Goal: Task Accomplishment & Management: Manage account settings

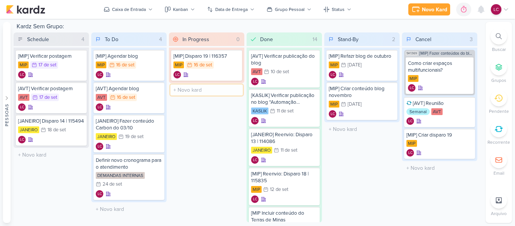
click at [210, 89] on input "text" at bounding box center [206, 89] width 72 height 11
type input "[MIP] Subir disparo para [PERSON_NAME]"
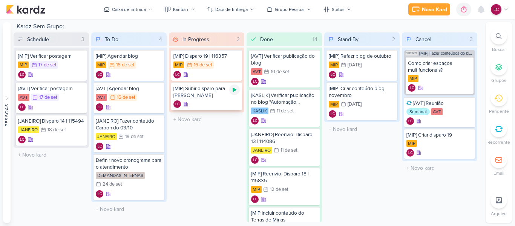
click at [232, 91] on icon at bounding box center [234, 90] width 6 height 6
click at [209, 95] on div "[MIP] Subir disparo para [PERSON_NAME]" at bounding box center [206, 92] width 66 height 14
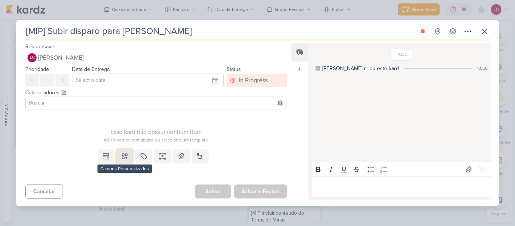
click at [124, 158] on icon at bounding box center [125, 156] width 8 height 8
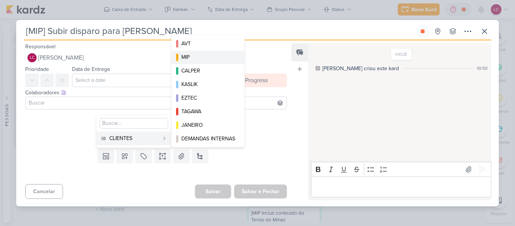
click at [193, 57] on div "MIP" at bounding box center [208, 57] width 54 height 8
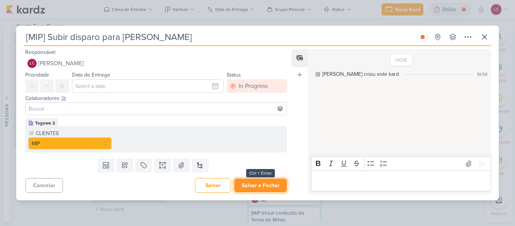
click at [239, 191] on button "Salvar e Fechar" at bounding box center [260, 185] width 53 height 14
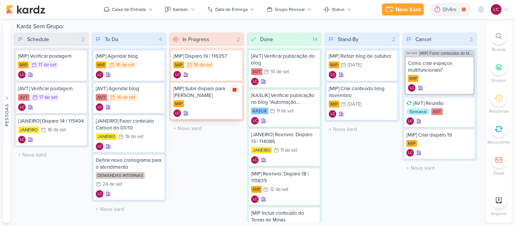
click at [237, 90] on div at bounding box center [234, 89] width 11 height 11
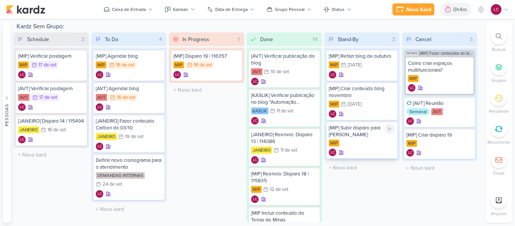
click at [359, 142] on div "MIP" at bounding box center [362, 143] width 66 height 8
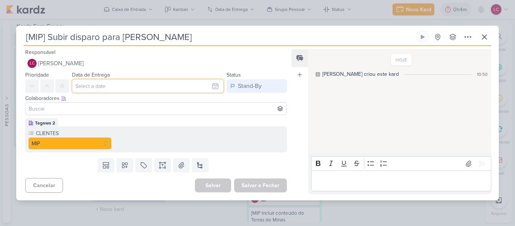
click at [135, 92] on input "text" at bounding box center [147, 86] width 151 height 14
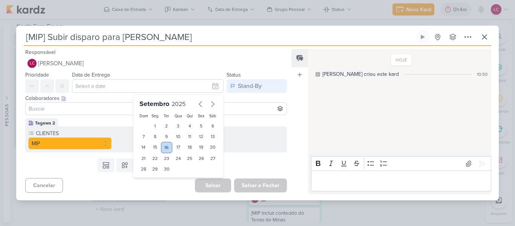
click at [165, 148] on div "16" at bounding box center [167, 147] width 12 height 11
type input "[DATE] 23:59"
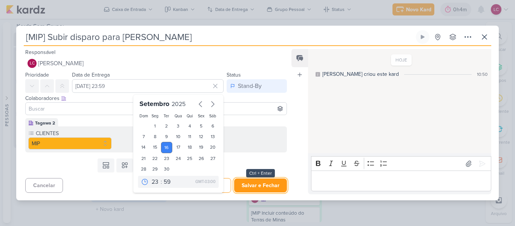
click at [255, 185] on button "Salvar e Fechar" at bounding box center [260, 185] width 53 height 14
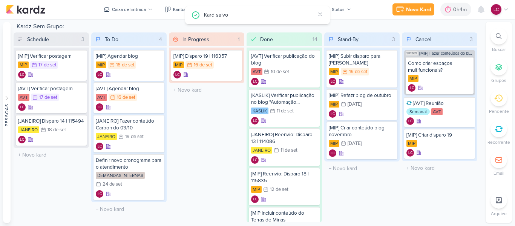
click at [501, 12] on div "LC" at bounding box center [500, 9] width 18 height 11
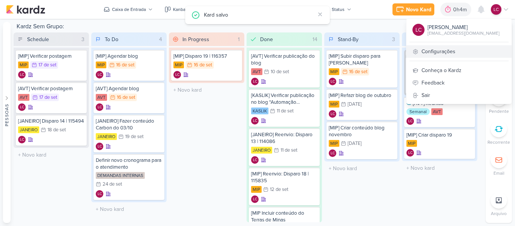
click at [441, 48] on link "Configurações" at bounding box center [458, 51] width 105 height 12
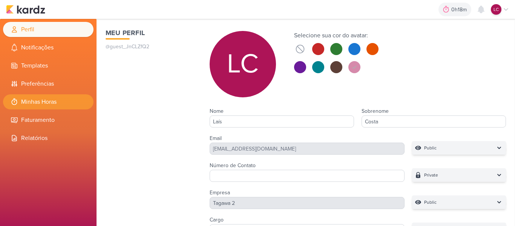
click at [58, 102] on li "Minhas Horas" at bounding box center [48, 101] width 90 height 15
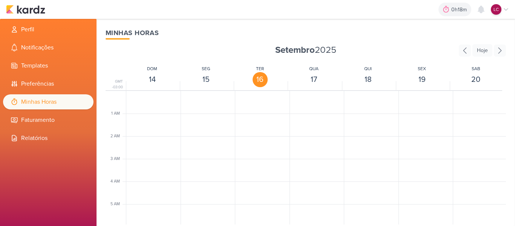
scroll to position [178, 0]
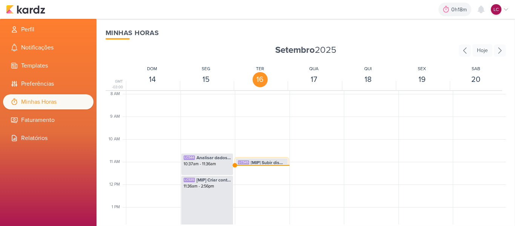
click at [264, 158] on div "LC545 [MIP] Subir disparo para Diego 10:50am - 11:09am" at bounding box center [261, 165] width 52 height 14
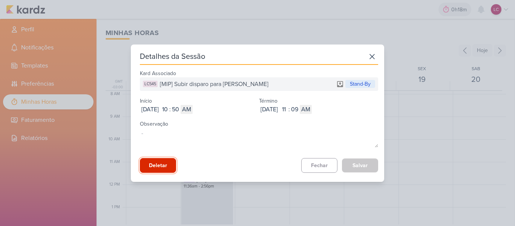
click at [158, 162] on button "Deletar" at bounding box center [158, 165] width 36 height 15
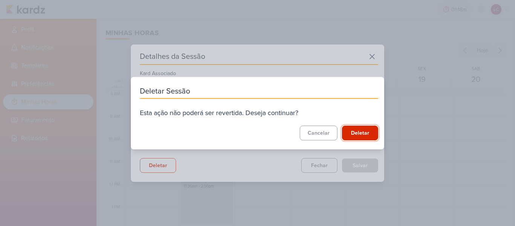
click at [369, 139] on button "Deletar" at bounding box center [360, 132] width 36 height 15
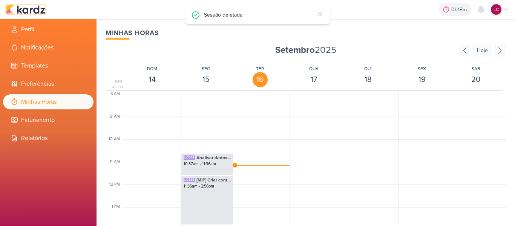
click at [24, 10] on img at bounding box center [25, 9] width 39 height 9
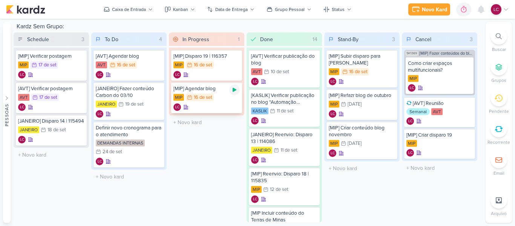
click at [232, 89] on icon at bounding box center [234, 90] width 6 height 6
